Goal: Go to known website: Access a specific website the user already knows

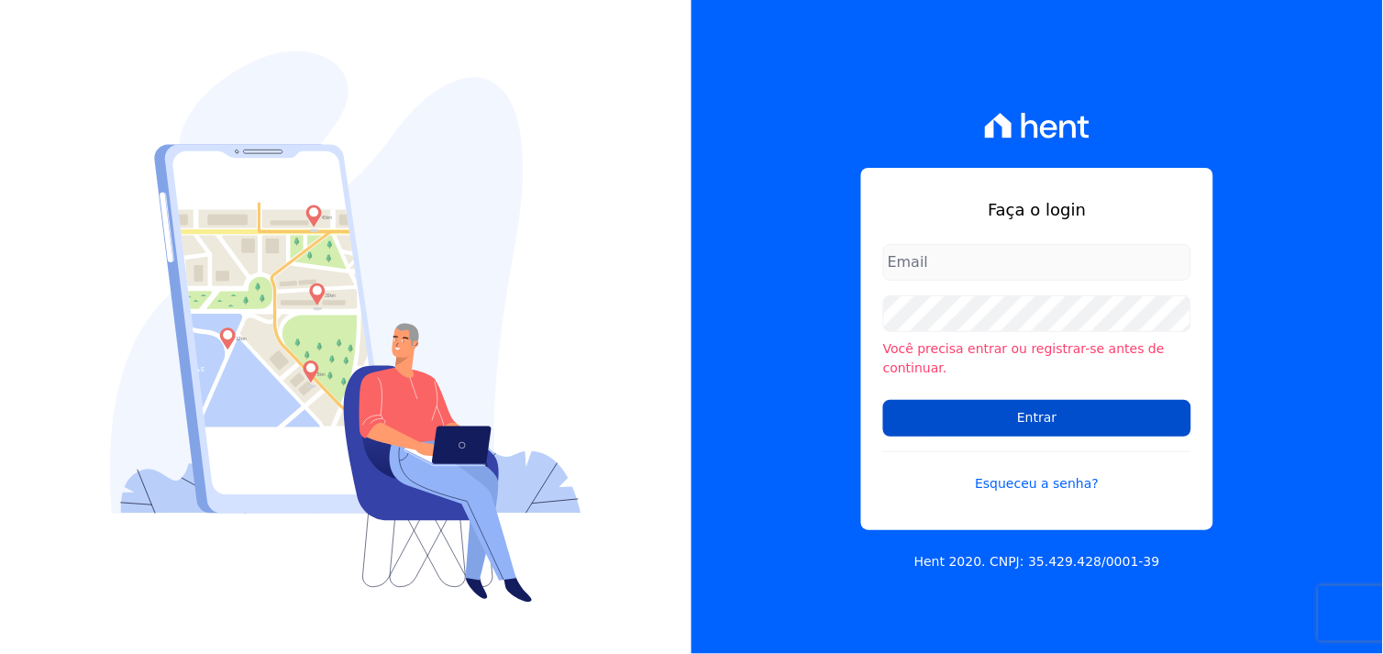
type input "marcos.real@realmarka.com.br"
click at [991, 400] on input "Entrar" at bounding box center [1037, 418] width 308 height 37
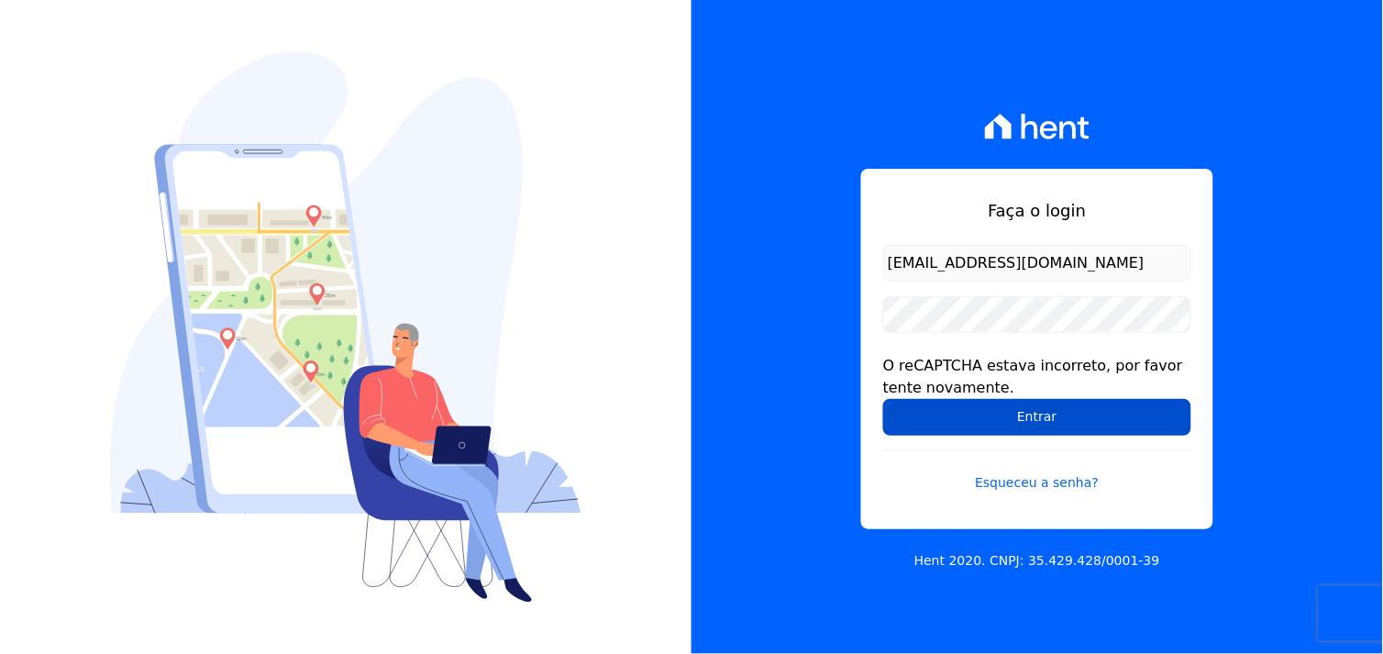
click at [1059, 423] on input "Entrar" at bounding box center [1037, 417] width 308 height 37
